Goal: Task Accomplishment & Management: Use online tool/utility

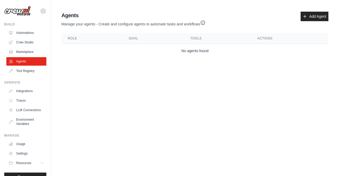
click at [128, 84] on body "lavina.mehta@ab-inbev.com Settings Build Automations Crew Studio" at bounding box center [169, 88] width 339 height 176
click at [19, 48] on link "Marketplace" at bounding box center [27, 52] width 40 height 8
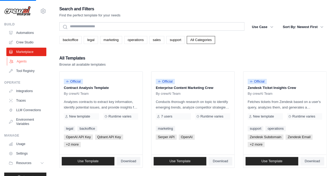
click at [20, 65] on link "Agents" at bounding box center [27, 61] width 40 height 8
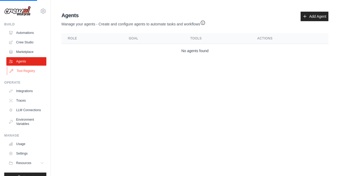
click at [20, 75] on link "Tool Registry" at bounding box center [27, 71] width 40 height 8
click at [25, 42] on link "Crew Studio" at bounding box center [26, 42] width 40 height 8
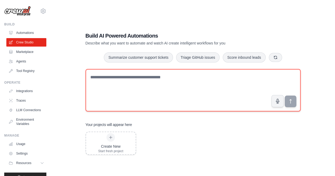
click at [126, 81] on textarea at bounding box center [193, 90] width 215 height 42
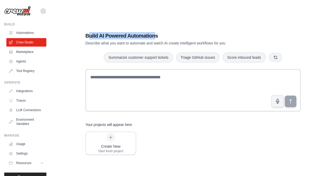
drag, startPoint x: 89, startPoint y: 36, endPoint x: 156, endPoint y: 37, distance: 67.3
click at [156, 37] on h1 "Build AI Powered Automations" at bounding box center [175, 35] width 178 height 7
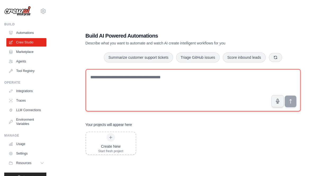
click at [109, 77] on textarea at bounding box center [193, 90] width 215 height 42
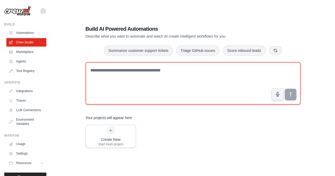
scroll to position [11, 0]
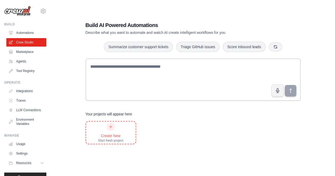
click at [107, 125] on div "Create New Start fresh project" at bounding box center [110, 133] width 25 height 20
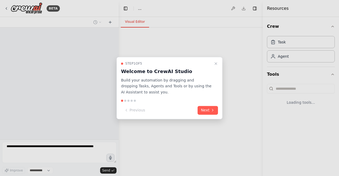
select select "****"
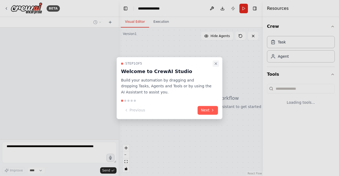
click at [217, 64] on icon "Close walkthrough" at bounding box center [216, 63] width 4 height 4
